Goal: Check status

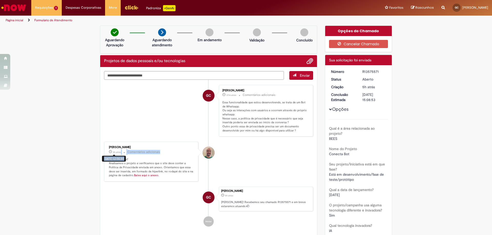
drag, startPoint x: 160, startPoint y: 152, endPoint x: 119, endPoint y: 153, distance: 40.7
click at [119, 153] on p "3h atrás 3 horas atrás [DATE] 12:06:44 Comentários adicionais" at bounding box center [151, 152] width 85 height 6
click at [205, 155] on div "Luiz Fernando De Souza Celarino" at bounding box center [209, 153] width 12 height 12
click at [121, 148] on div "[PERSON_NAME]" at bounding box center [151, 147] width 85 height 3
click at [120, 148] on div "[PERSON_NAME]" at bounding box center [151, 147] width 85 height 3
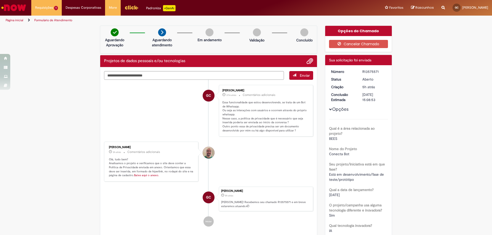
click at [163, 148] on div "[PERSON_NAME]" at bounding box center [151, 147] width 85 height 3
drag, startPoint x: 155, startPoint y: 148, endPoint x: 98, endPoint y: 146, distance: 57.2
click at [100, 146] on div "Enviar GC [PERSON_NAME] 37m atrás 37 minutos atrás Comentários adicionais Essa …" at bounding box center [208, 154] width 217 height 174
click at [118, 147] on div "[PERSON_NAME]" at bounding box center [151, 147] width 85 height 3
drag, startPoint x: 151, startPoint y: 148, endPoint x: 106, endPoint y: 148, distance: 44.6
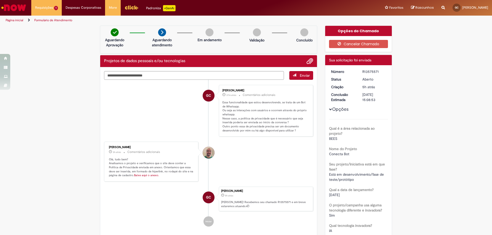
click at [106, 148] on div "[PERSON_NAME] 3h atrás 3 horas atrás Comentários adicionais Olá, tudo bem? Anal…" at bounding box center [151, 161] width 91 height 37
copy div "[PERSON_NAME]"
